Goal: Transaction & Acquisition: Obtain resource

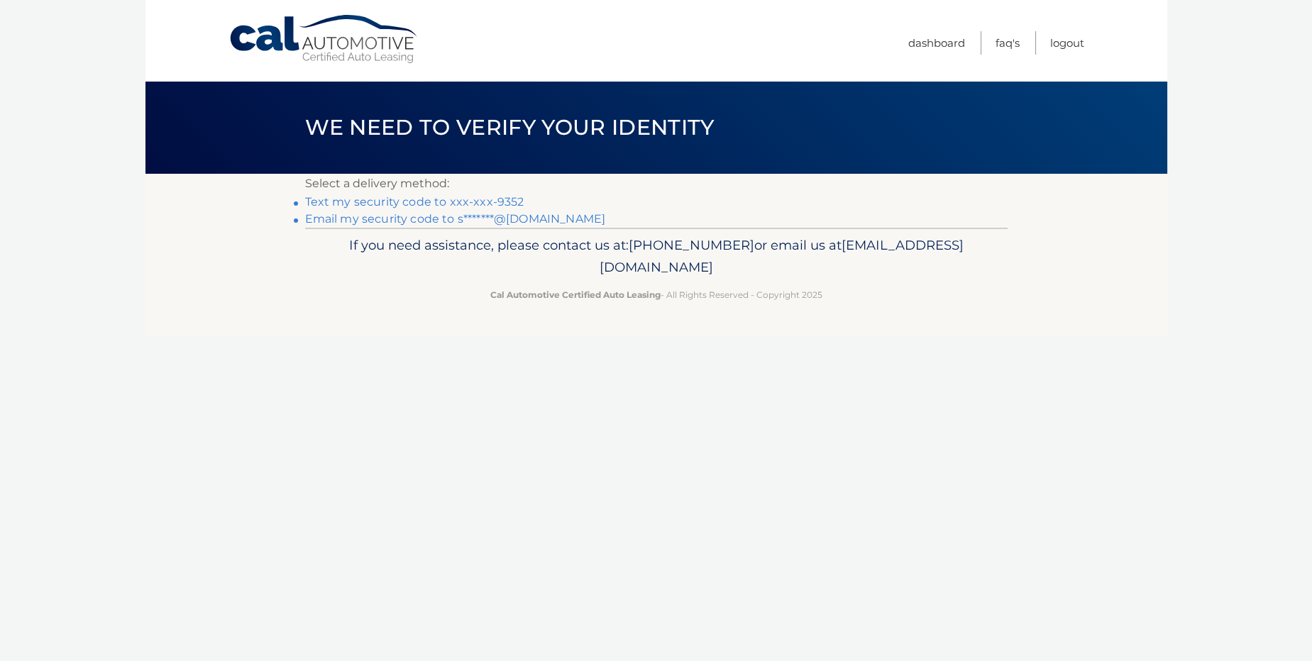
click at [425, 205] on link "Text my security code to xxx-xxx-9352" at bounding box center [414, 201] width 219 height 13
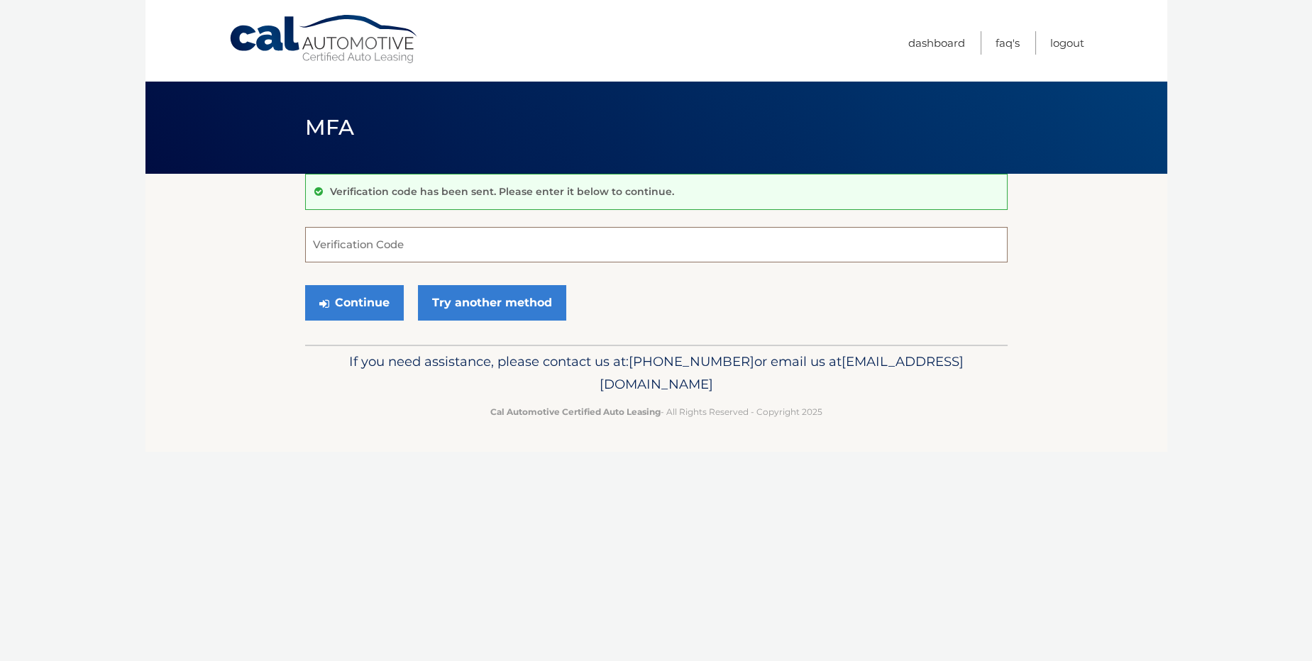
click at [420, 238] on input "Verification Code" at bounding box center [656, 244] width 703 height 35
type input "385168"
click at [349, 283] on div "Continue Try another method" at bounding box center [656, 304] width 703 height 48
click at [346, 292] on button "Continue" at bounding box center [354, 302] width 99 height 35
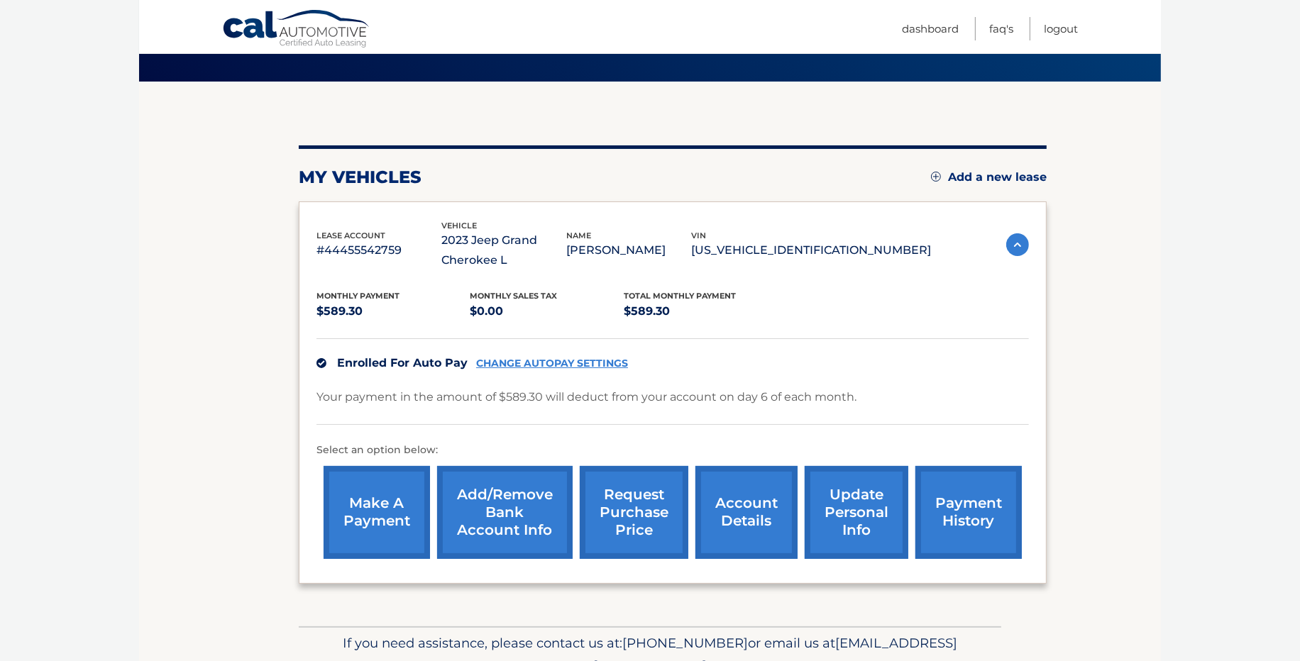
scroll to position [162, 0]
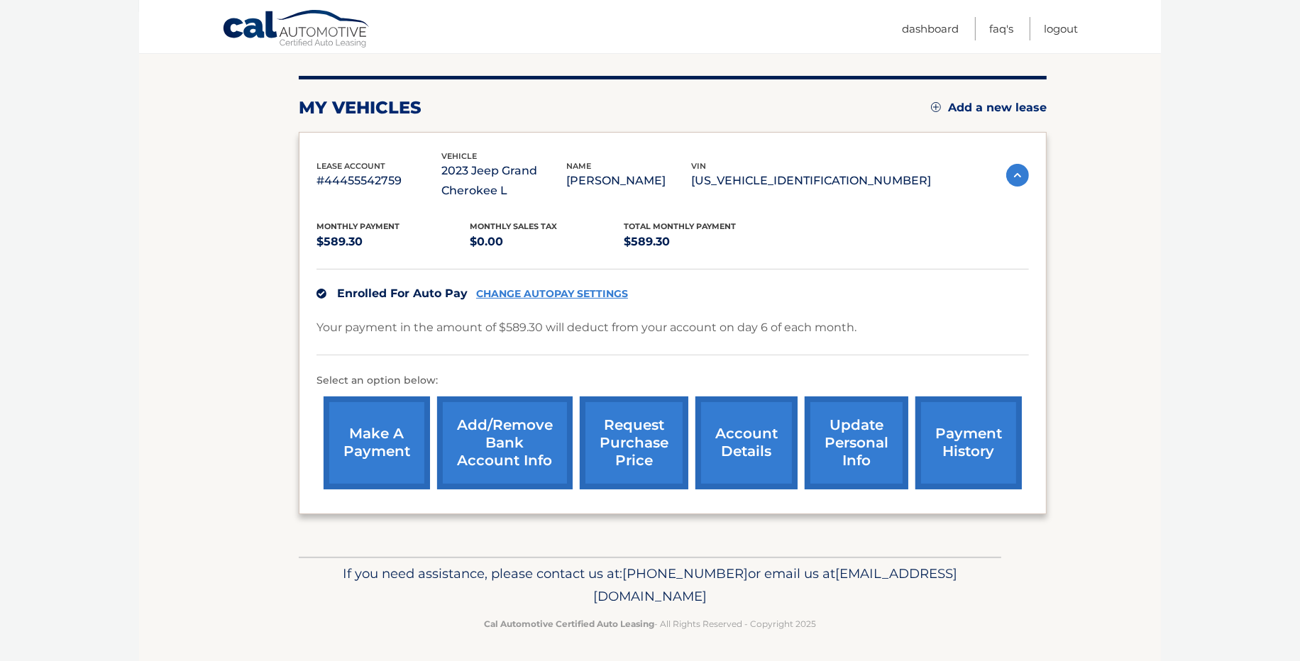
click at [978, 434] on link "payment history" at bounding box center [968, 443] width 106 height 93
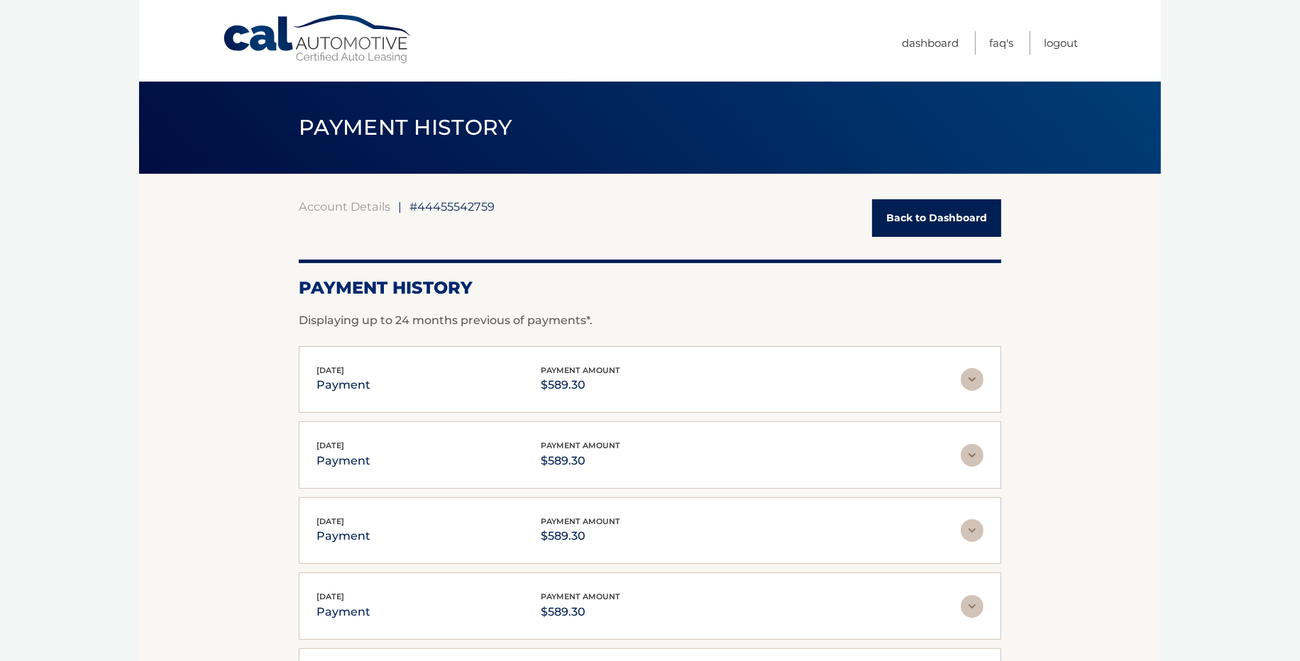
click at [950, 214] on link "Back to Dashboard" at bounding box center [936, 218] width 129 height 38
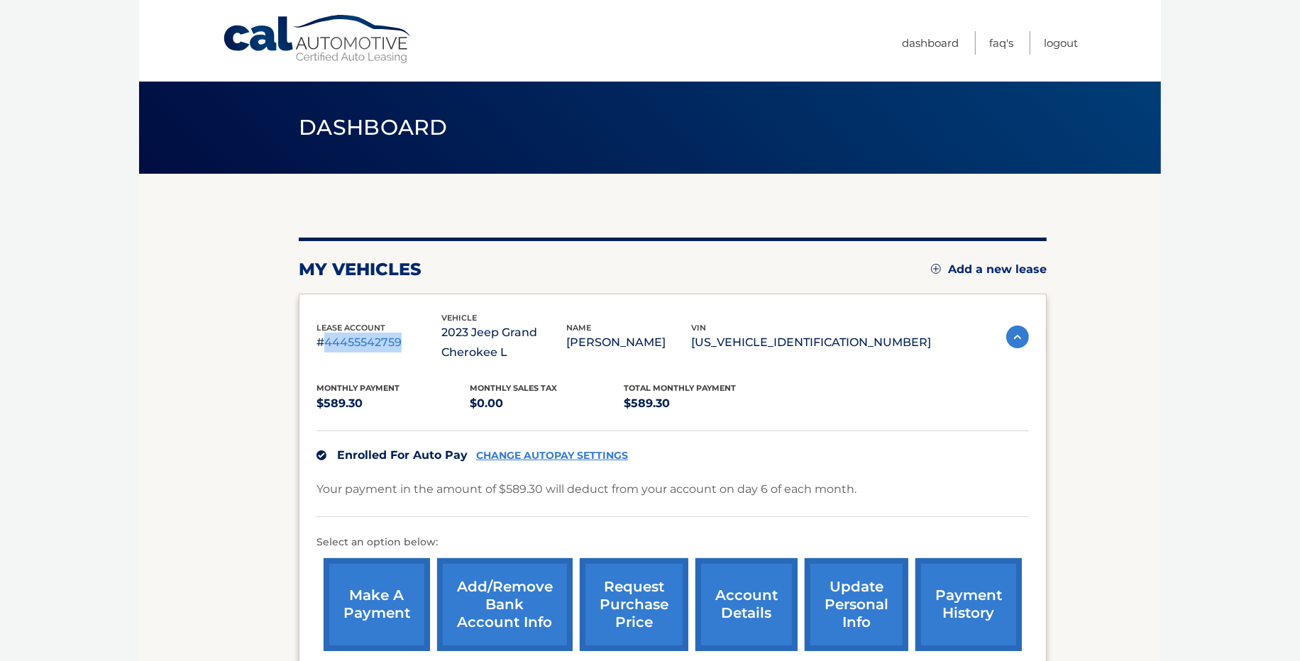
drag, startPoint x: 321, startPoint y: 345, endPoint x: 417, endPoint y: 348, distance: 95.1
click at [417, 348] on p "#44455542759" at bounding box center [379, 343] width 125 height 20
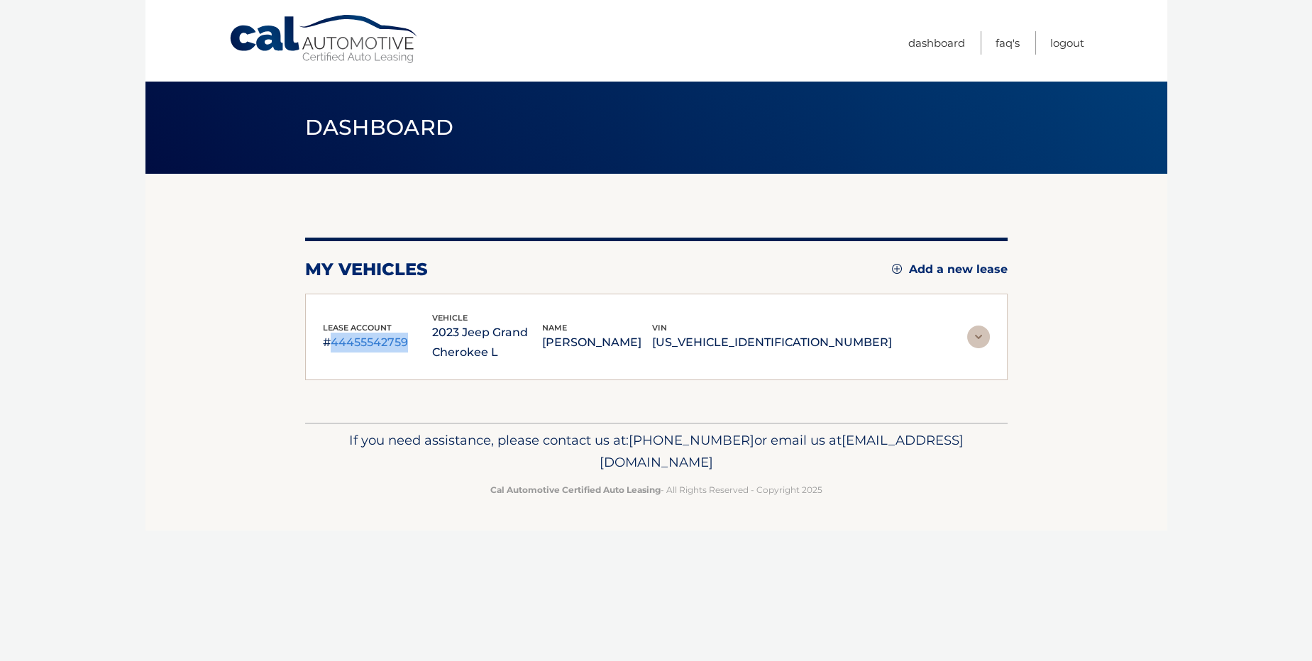
copy p "44455542759"
click at [979, 336] on img at bounding box center [978, 337] width 23 height 23
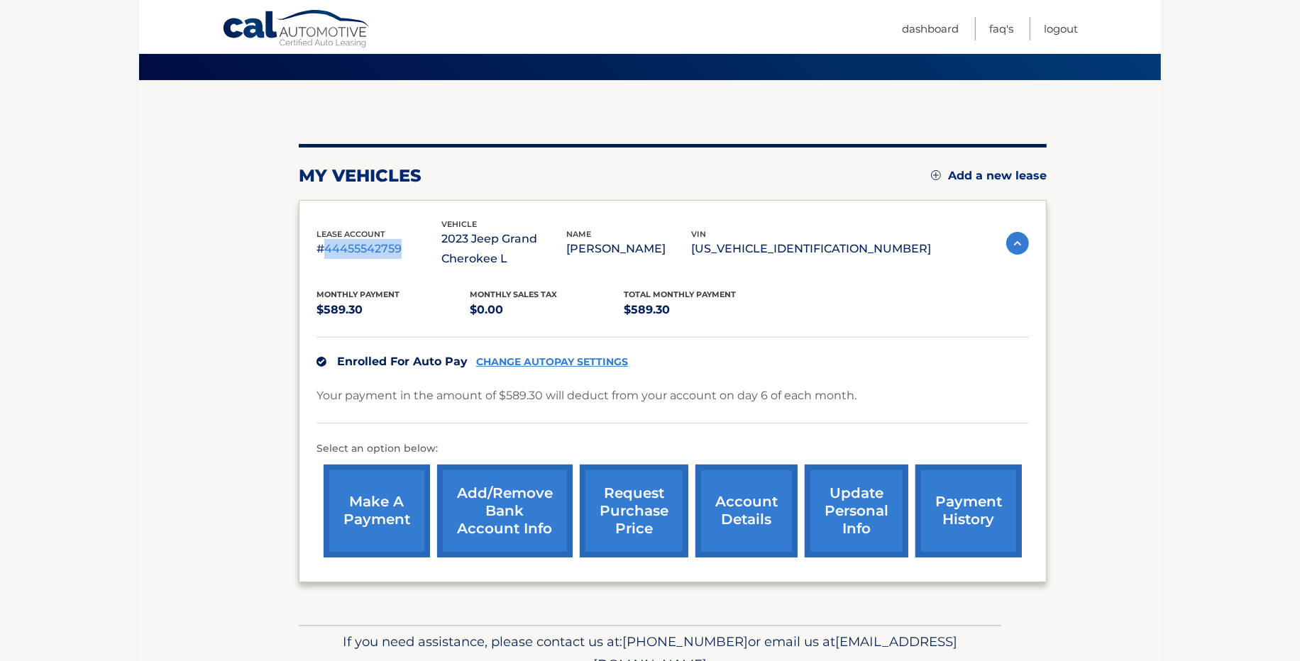
scroll to position [96, 0]
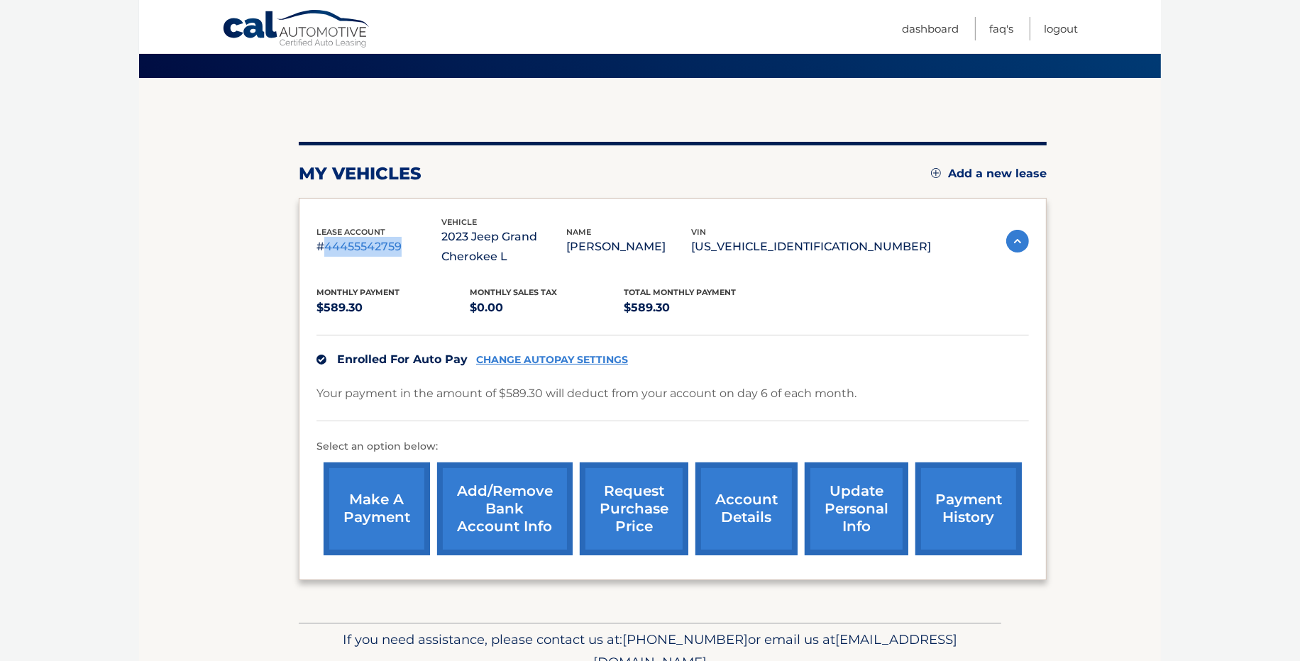
click at [761, 503] on link "account details" at bounding box center [746, 509] width 102 height 93
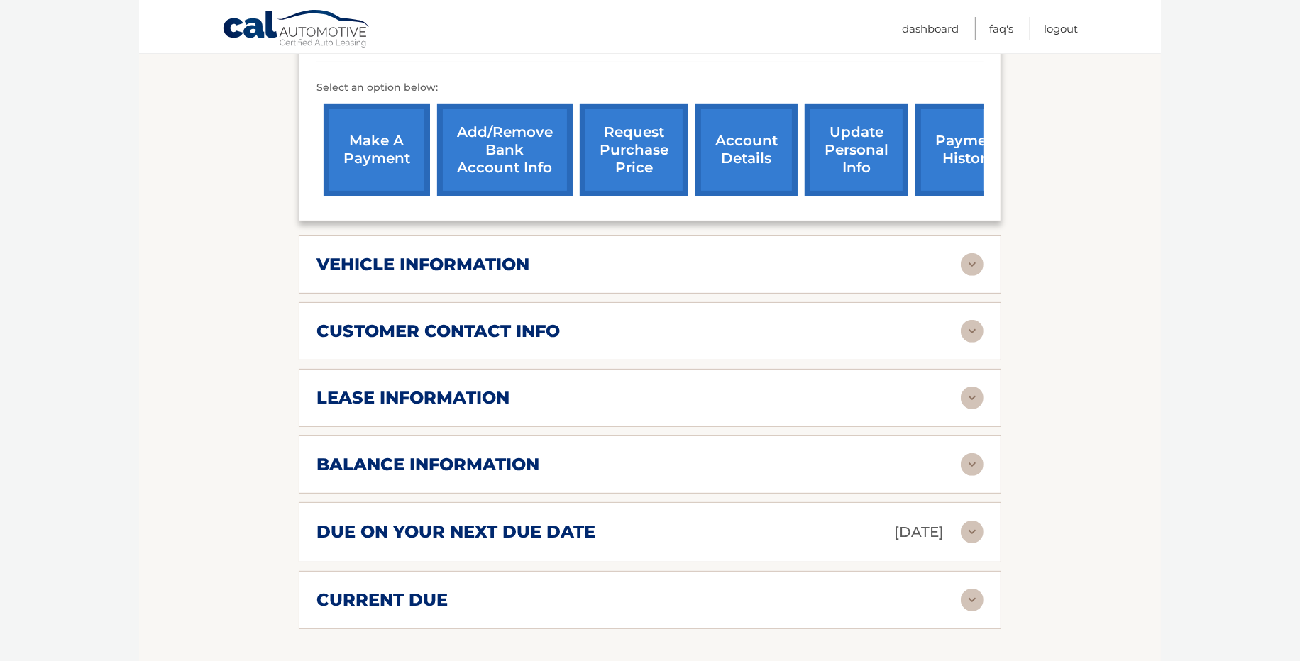
scroll to position [478, 0]
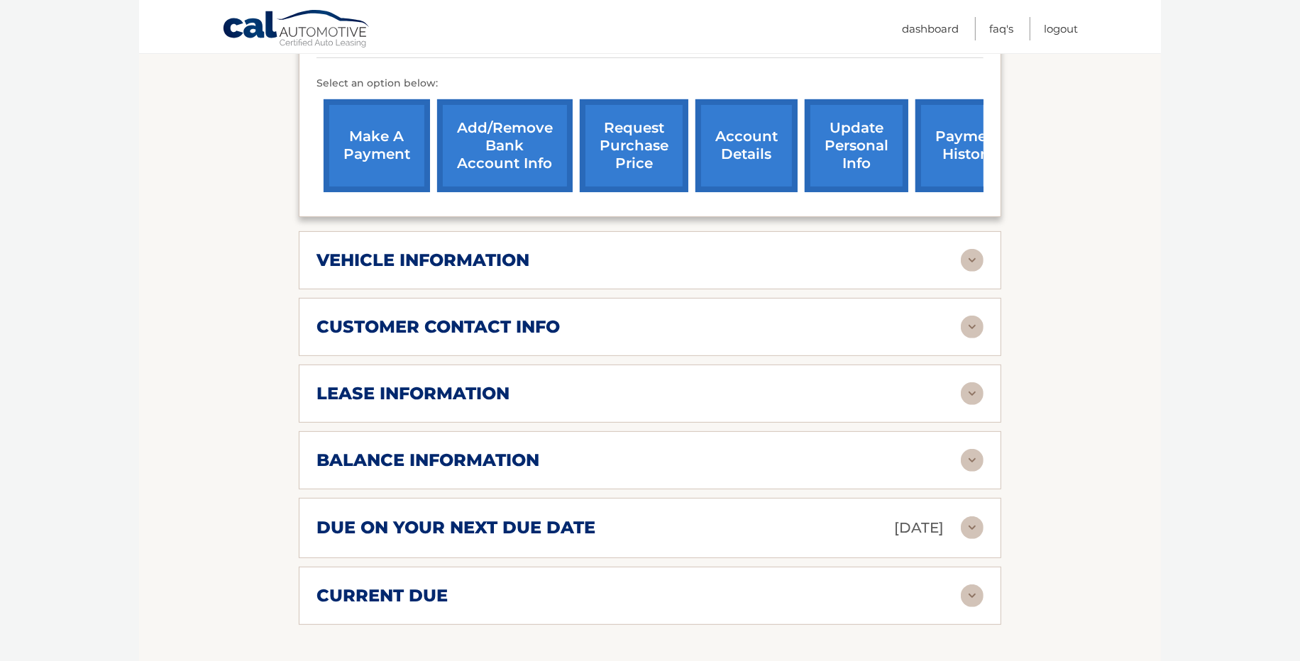
click at [977, 389] on img at bounding box center [972, 394] width 23 height 23
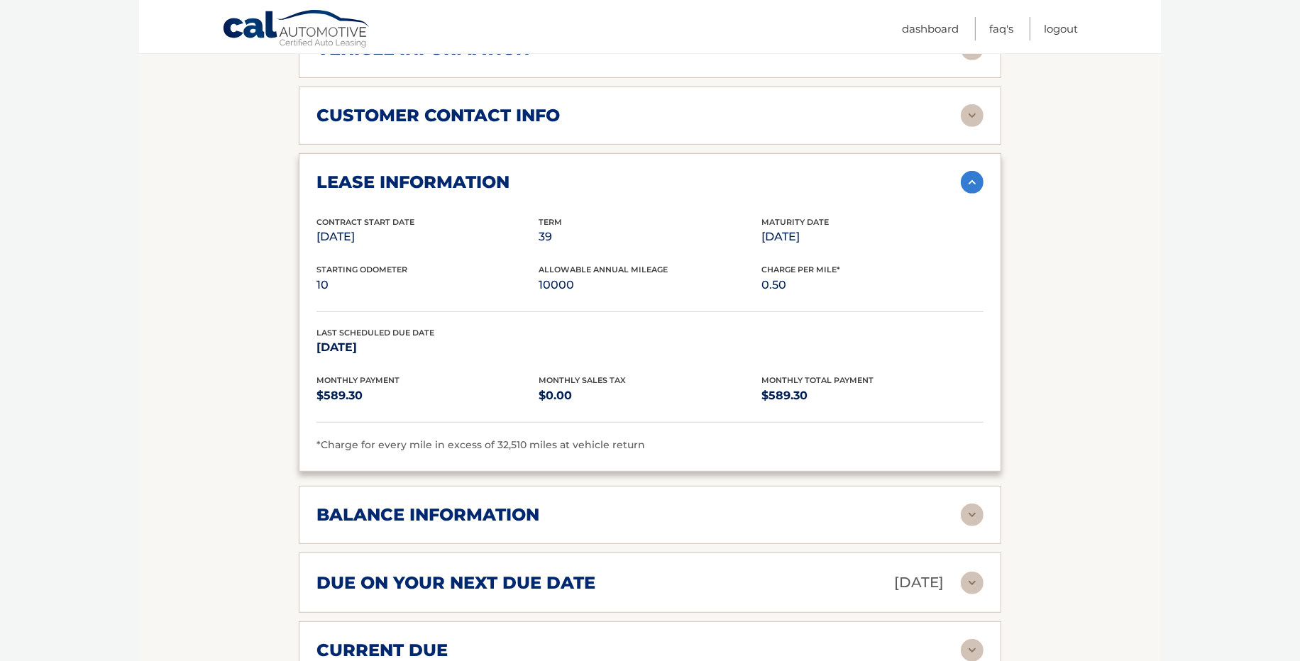
scroll to position [708, 0]
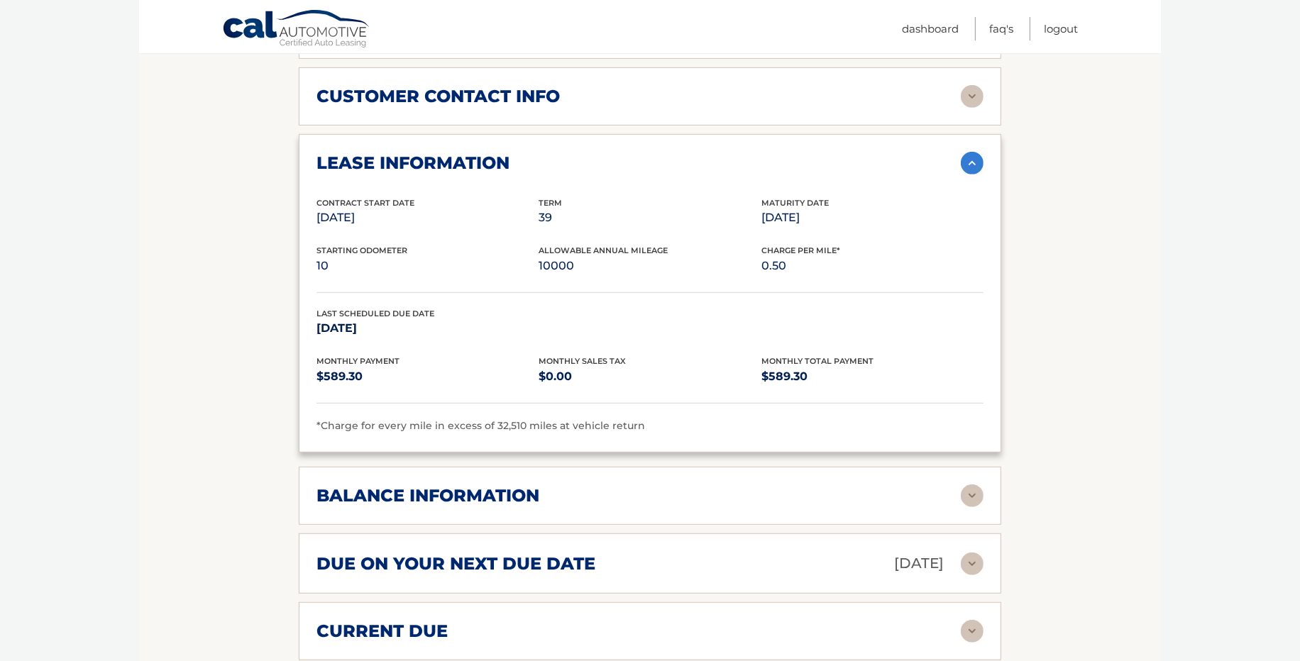
click at [968, 489] on img at bounding box center [972, 496] width 23 height 23
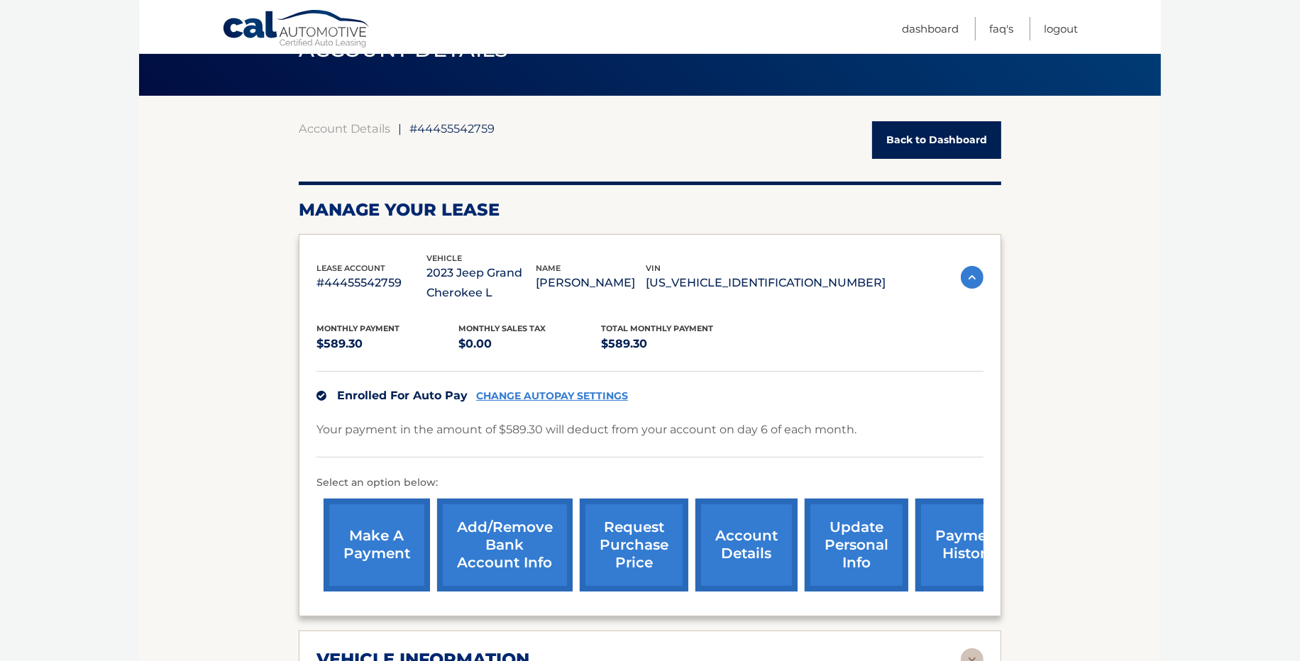
scroll to position [83, 0]
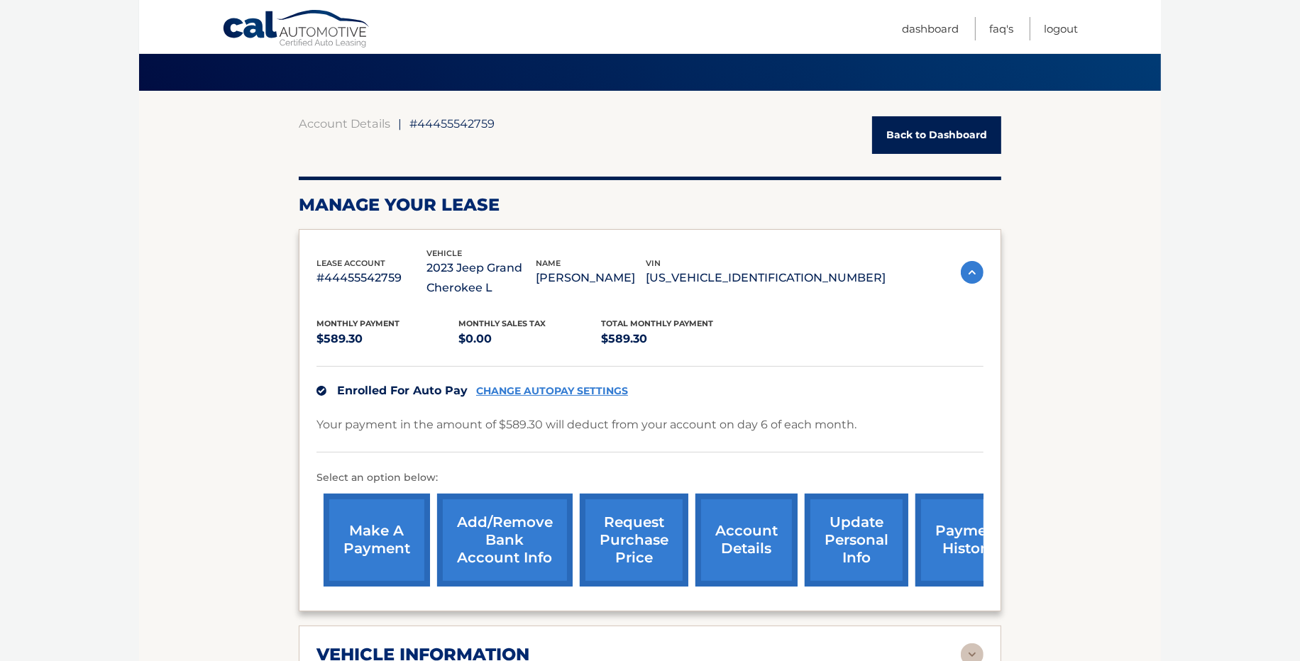
click at [658, 523] on link "request purchase price" at bounding box center [634, 540] width 109 height 93
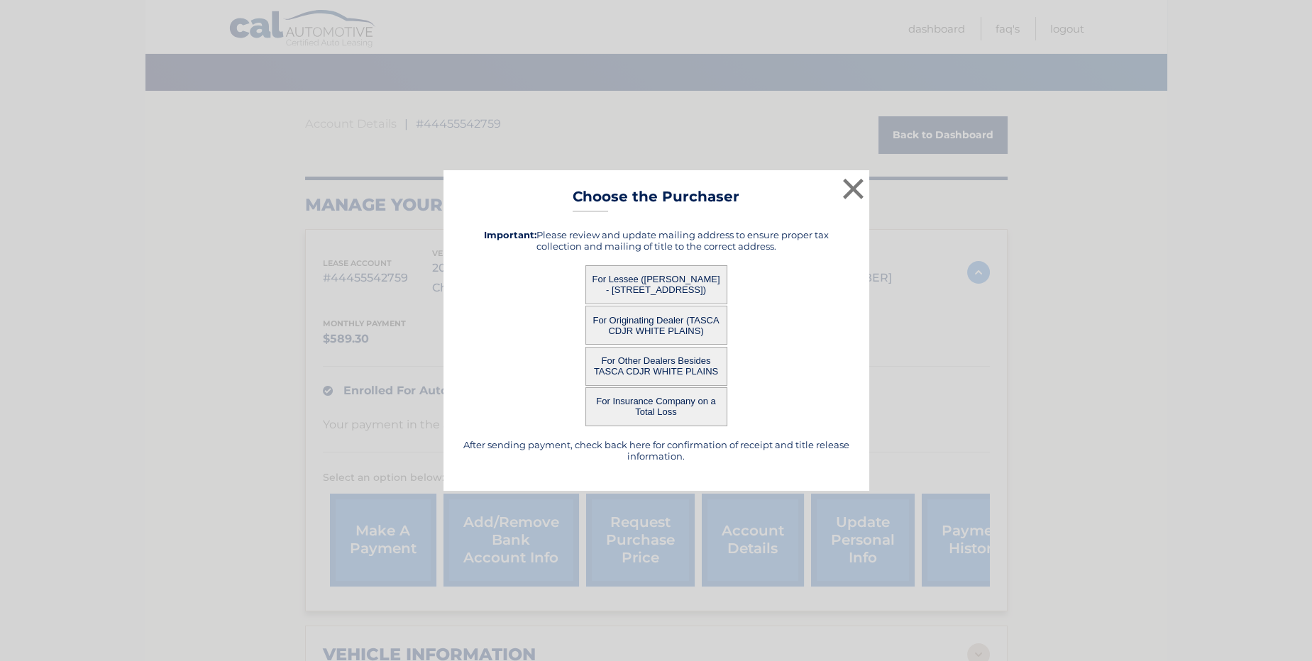
click at [695, 276] on button "For Lessee ([PERSON_NAME] - [STREET_ADDRESS])" at bounding box center [656, 284] width 142 height 39
click at [687, 279] on button "For Lessee ([PERSON_NAME] - [STREET_ADDRESS])" at bounding box center [656, 284] width 142 height 39
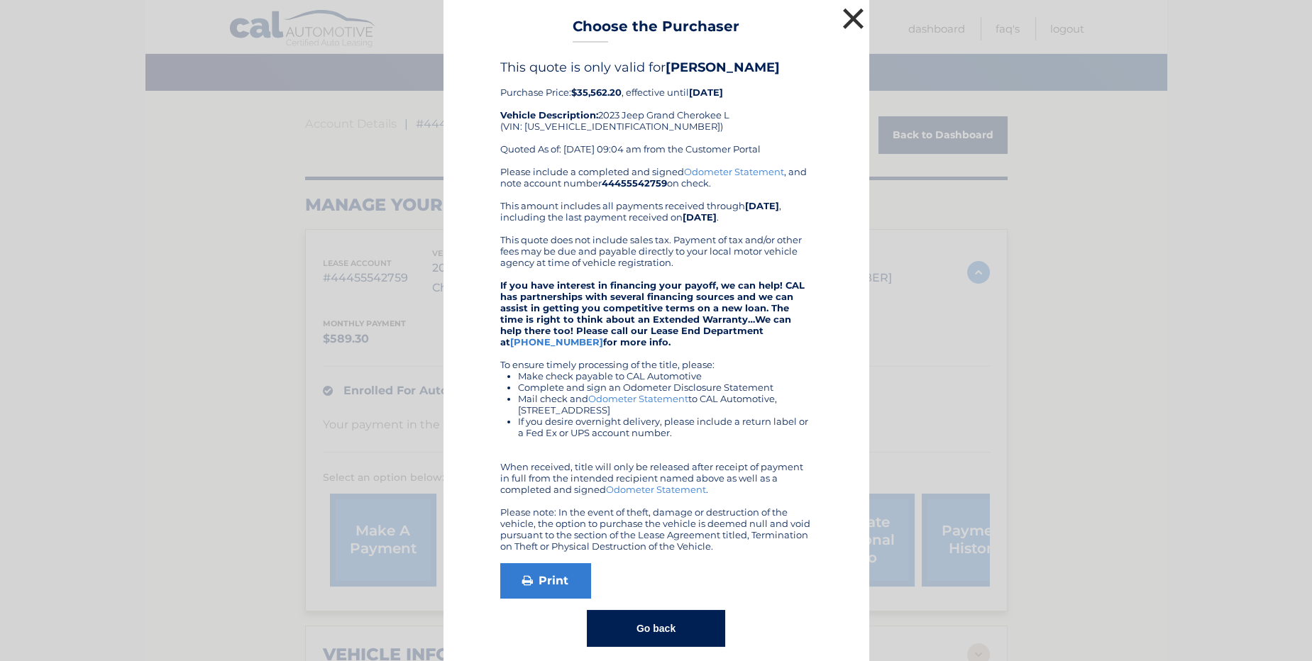
click at [852, 18] on button "×" at bounding box center [854, 18] width 28 height 28
